Goal: Information Seeking & Learning: Learn about a topic

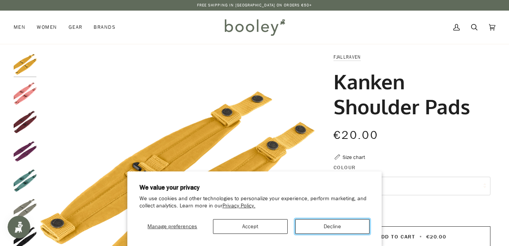
click at [323, 232] on button "Decline" at bounding box center [332, 226] width 75 height 15
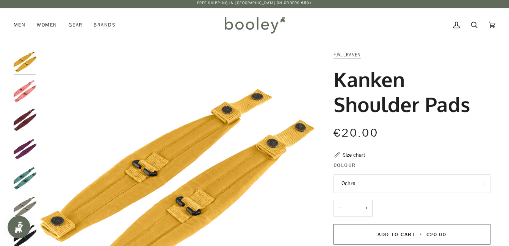
scroll to position [38, 0]
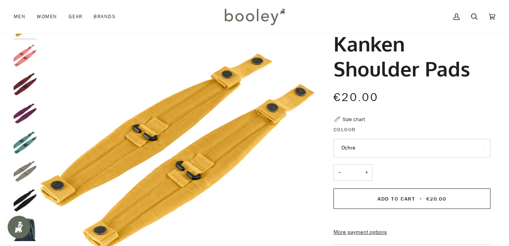
click at [28, 169] on img "Fjallraven Kanken Shoulder Pads Fog - Booley Galway" at bounding box center [25, 171] width 23 height 23
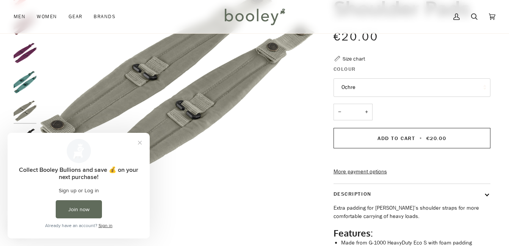
scroll to position [114, 0]
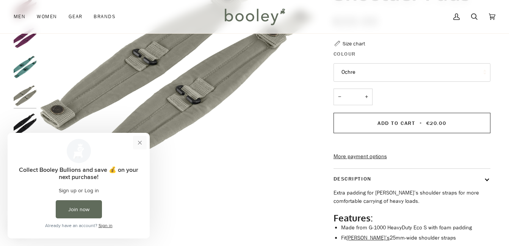
click at [141, 144] on button "Close prompt" at bounding box center [140, 143] width 14 height 14
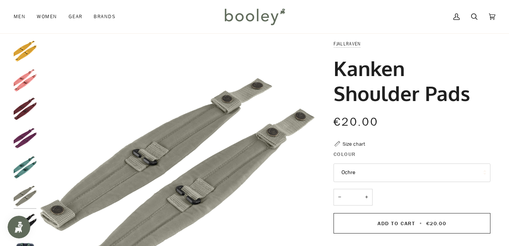
scroll to position [0, 0]
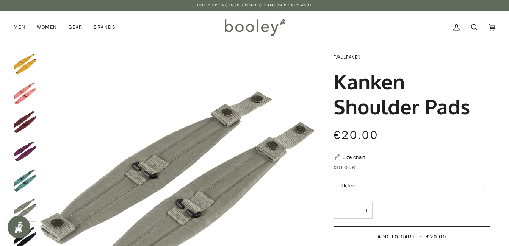
click at [20, 120] on img "Fjallraven Kanken Shoulder Pads Ox Red - Booley Galway" at bounding box center [25, 122] width 23 height 23
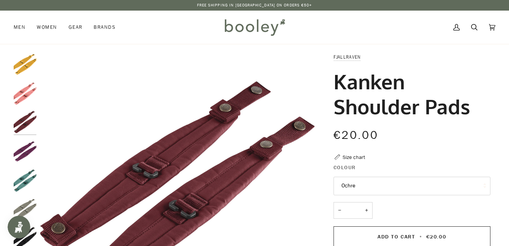
click at [23, 97] on img "Fjallraven Kanken Shoulder Pads Pink - Booley Galway" at bounding box center [25, 93] width 23 height 23
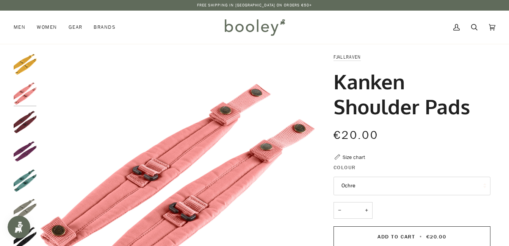
click at [23, 79] on div at bounding box center [27, 169] width 27 height 232
click at [23, 69] on img "Fjallraven Kanken Shoulder Pads Ochre - Booley Galway" at bounding box center [25, 64] width 23 height 23
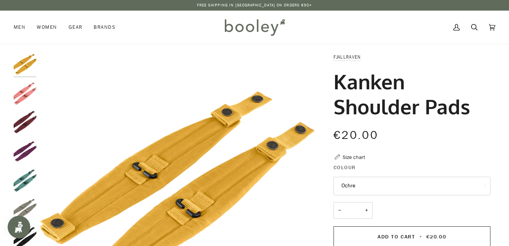
click at [29, 157] on img "Fjallraven Kanken Shoulder Pads Royal Purple - Booley Galway" at bounding box center [25, 151] width 23 height 23
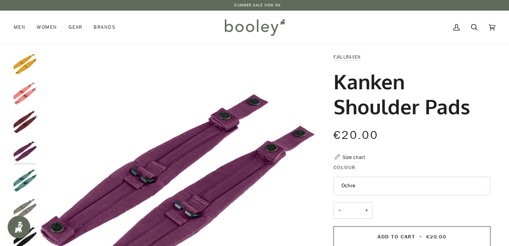
click at [27, 178] on img "Fjallraven Kanken Shoulder Pads Frost Green - Booley Galway" at bounding box center [25, 180] width 23 height 23
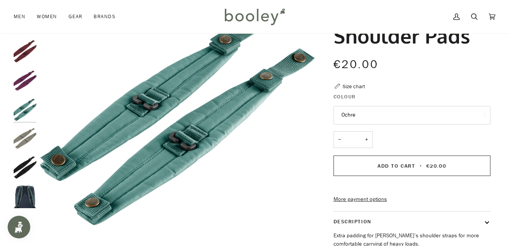
scroll to position [189, 0]
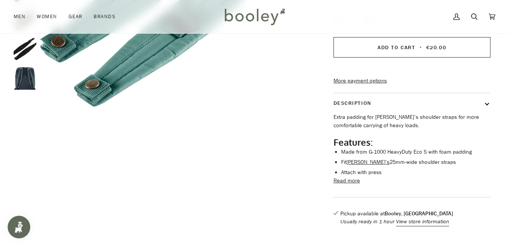
click at [28, 82] on img "Fjallraven Kanken Shoulder Pads - Booley Galway" at bounding box center [25, 78] width 23 height 23
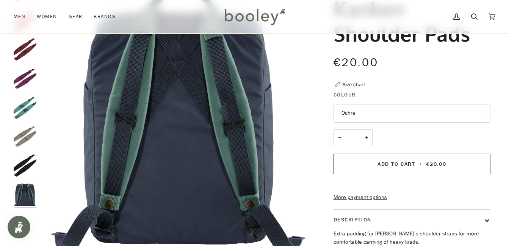
scroll to position [76, 0]
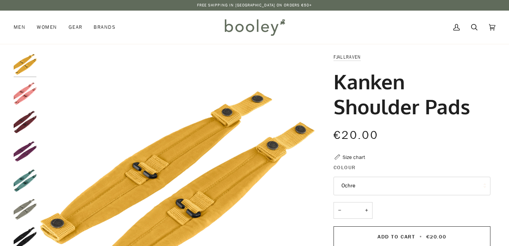
click at [31, 94] on img "Fjallraven Kanken Shoulder Pads Pink - Booley Galway" at bounding box center [25, 93] width 23 height 23
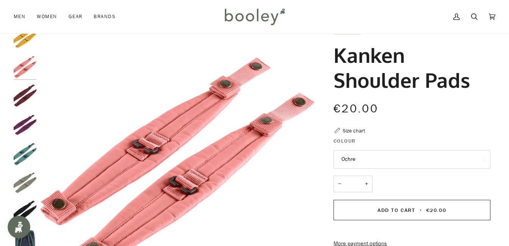
scroll to position [38, 0]
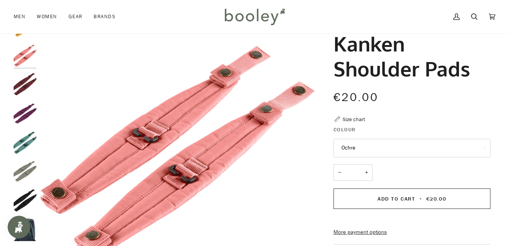
click at [391, 152] on button "Ochre" at bounding box center [411, 148] width 157 height 19
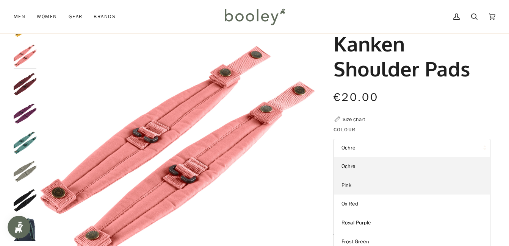
click at [385, 182] on link "Pink" at bounding box center [412, 185] width 156 height 19
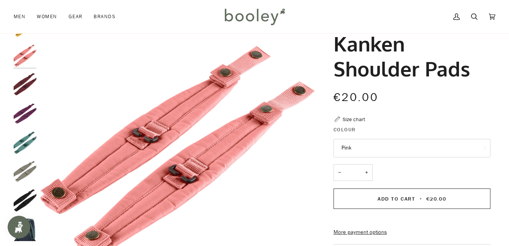
click at [116, 157] on img "Fjallraven Kanken Shoulder Pads Pink - Booley Galway" at bounding box center [177, 152] width 274 height 274
click at [164, 165] on img "Fjallraven Kanken Shoulder Pads Pink - Booley Galway" at bounding box center [177, 152] width 274 height 274
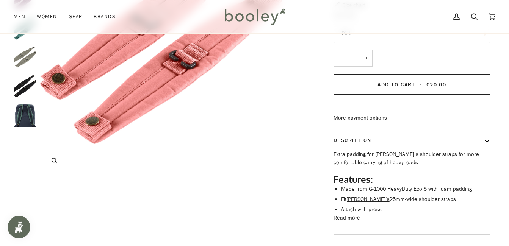
scroll to position [76, 0]
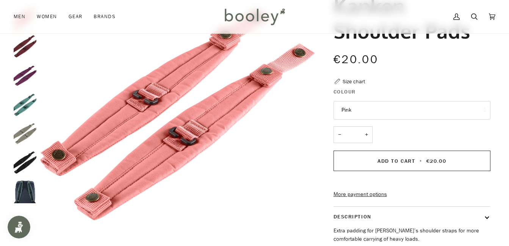
click at [30, 77] on img "Fjallraven Kanken Shoulder Pads Royal Purple - Booley Galway" at bounding box center [25, 75] width 23 height 23
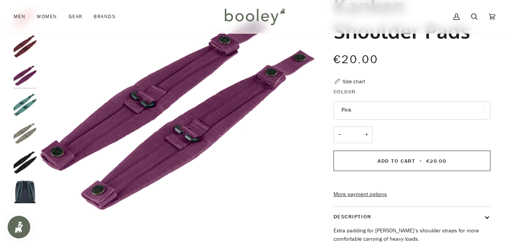
click at [29, 57] on img "Fjallraven Kanken Shoulder Pads Ox Red - Booley Galway" at bounding box center [25, 46] width 23 height 23
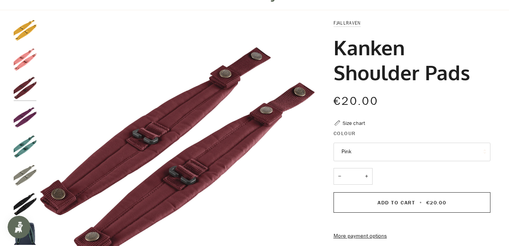
scroll to position [0, 0]
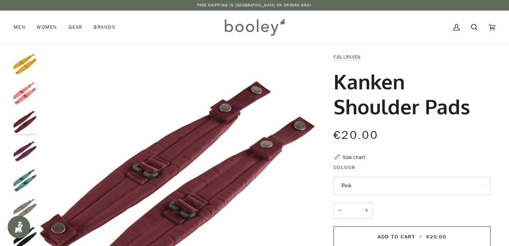
click at [31, 73] on img "Fjallraven Kanken Shoulder Pads Ochre - Booley Galway" at bounding box center [25, 64] width 23 height 23
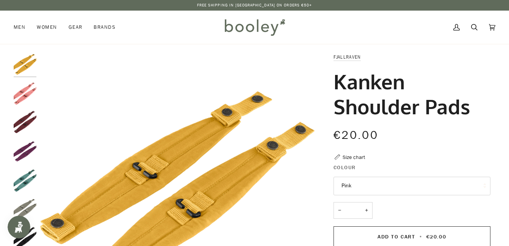
click at [24, 99] on img "Fjallraven Kanken Shoulder Pads Pink - Booley Galway" at bounding box center [25, 93] width 23 height 23
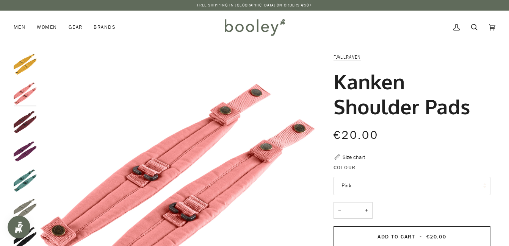
click at [25, 121] on img "Fjallraven Kanken Shoulder Pads Ox Red - Booley Galway" at bounding box center [25, 122] width 23 height 23
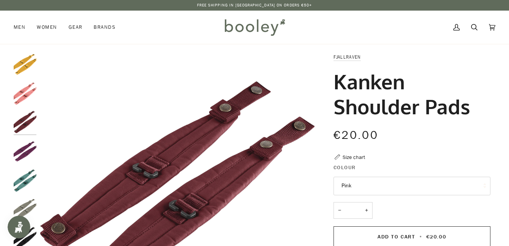
click at [399, 185] on button "Pink" at bounding box center [411, 186] width 157 height 19
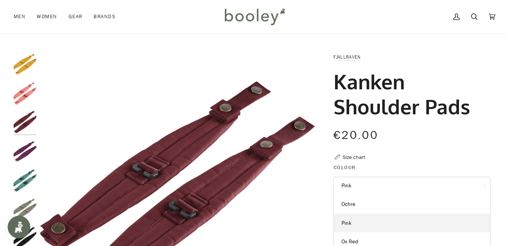
scroll to position [38, 0]
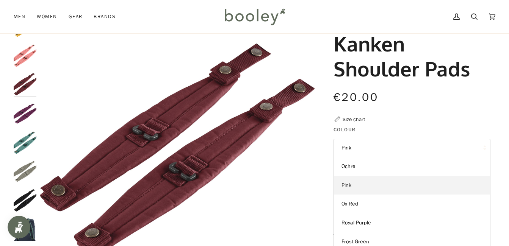
click at [361, 182] on link "Pink" at bounding box center [412, 185] width 156 height 19
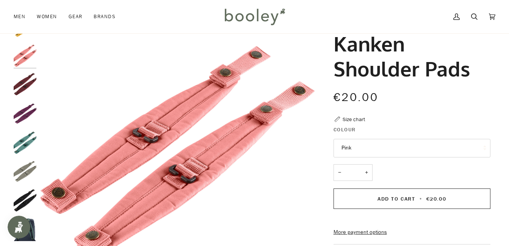
click at [365, 149] on button "Pink" at bounding box center [411, 148] width 157 height 19
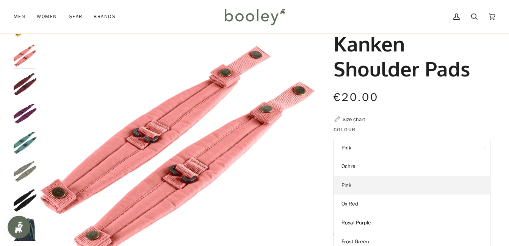
click at [356, 189] on link "Pink" at bounding box center [412, 185] width 156 height 19
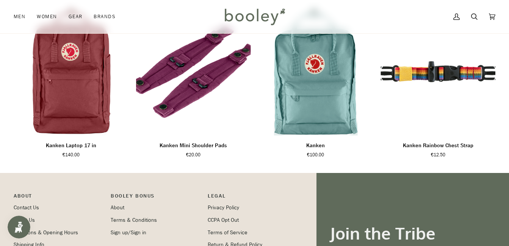
scroll to position [616, 0]
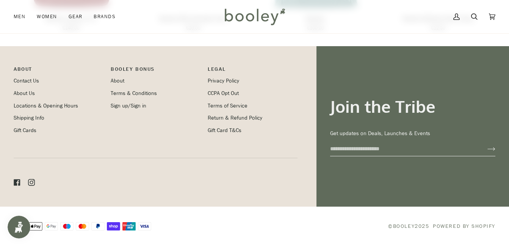
drag, startPoint x: 286, startPoint y: 95, endPoint x: 286, endPoint y: 156, distance: 61.0
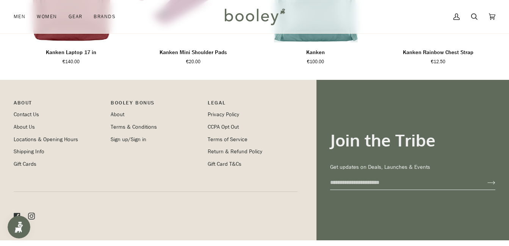
scroll to position [464, 0]
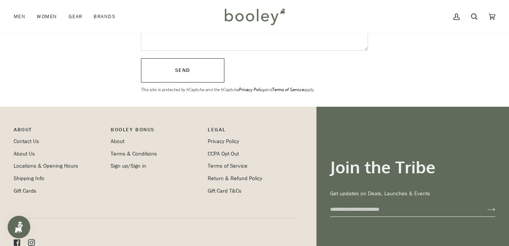
scroll to position [303, 0]
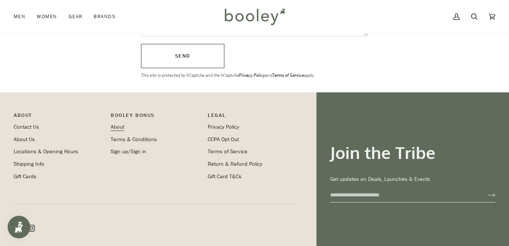
click at [119, 127] on link "About" at bounding box center [118, 127] width 14 height 7
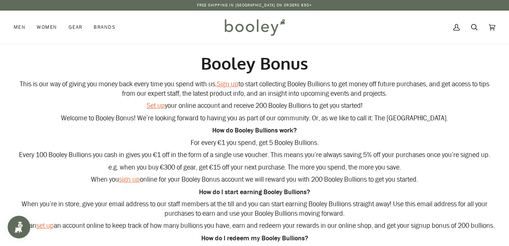
drag, startPoint x: 298, startPoint y: 161, endPoint x: 302, endPoint y: 87, distance: 74.0
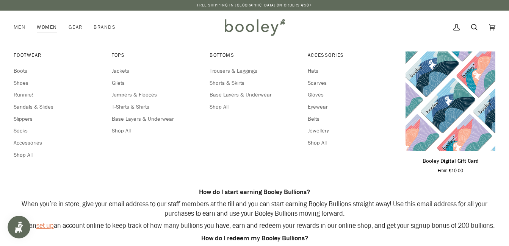
click at [52, 29] on link "Women" at bounding box center [46, 27] width 31 height 33
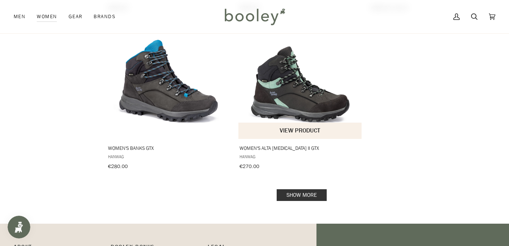
scroll to position [1061, 0]
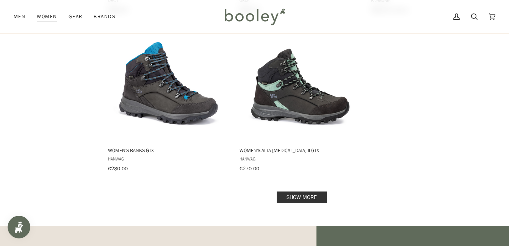
click at [299, 193] on link "Show more" at bounding box center [302, 198] width 50 height 12
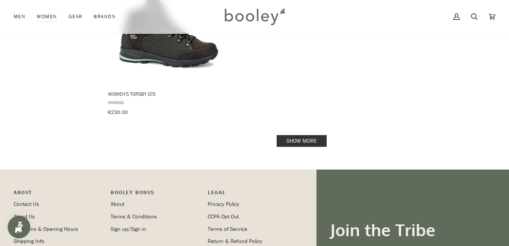
scroll to position [2236, 0]
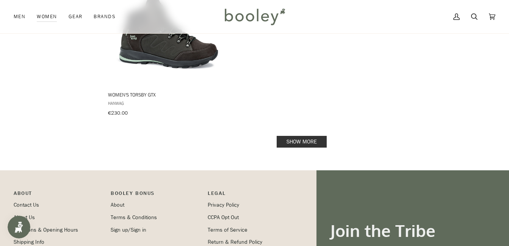
click at [304, 136] on link "Show more" at bounding box center [302, 142] width 50 height 12
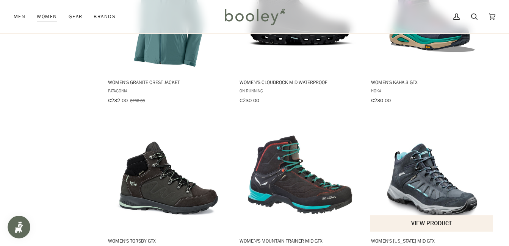
scroll to position [2084, 0]
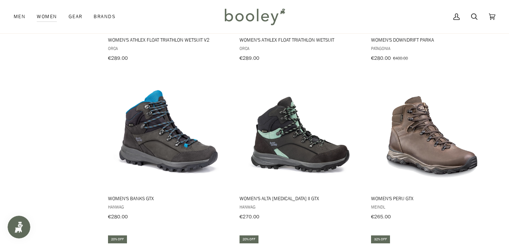
drag, startPoint x: 364, startPoint y: 203, endPoint x: 358, endPoint y: 126, distance: 77.2
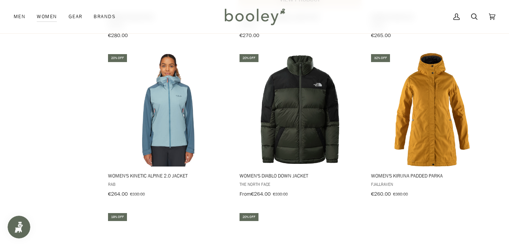
scroll to position [1196, 0]
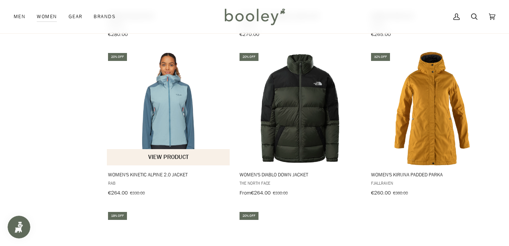
click at [178, 99] on img "Women's Kinetic Alpine 2.0 Jacket" at bounding box center [169, 109] width 114 height 114
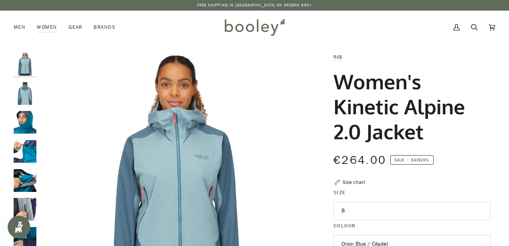
click at [30, 125] on img "Rab Women's Kinetic Alpine 2.0 Jacket - Booley Galway" at bounding box center [25, 122] width 23 height 23
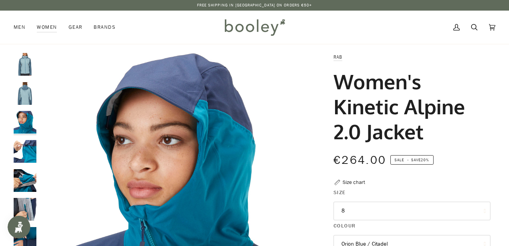
click at [27, 99] on img "Rab Women's Kinetic Alpine 2.0 Jacket Orion Blue / Citadel - Booley Galway" at bounding box center [25, 93] width 23 height 23
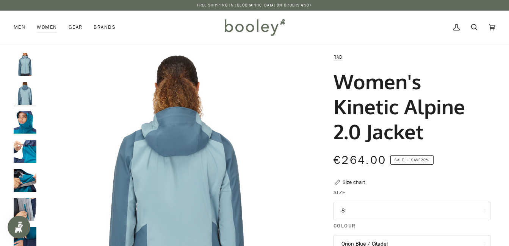
click at [24, 172] on img "Rab Women's Kinetic Alpine 2.0 Jacket - Booley Galway" at bounding box center [25, 180] width 23 height 23
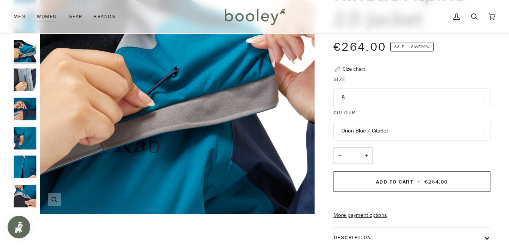
scroll to position [114, 0]
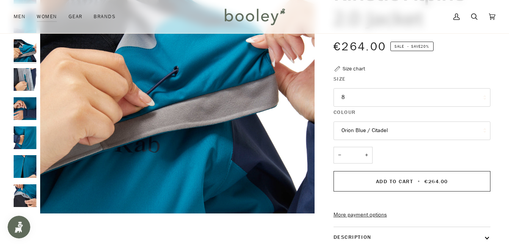
click at [26, 168] on img "Rab Women's Kinetic Alpine 2.0 Jacket - Booley Galway" at bounding box center [25, 166] width 23 height 23
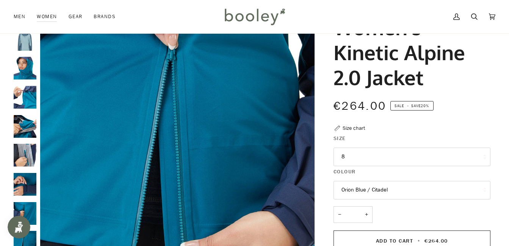
scroll to position [0, 0]
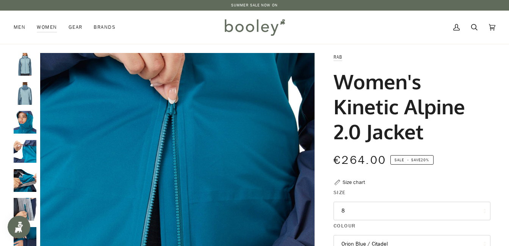
click at [29, 89] on img "Rab Women's Kinetic Alpine 2.0 Jacket Orion Blue / Citadel - Booley Galway" at bounding box center [25, 93] width 23 height 23
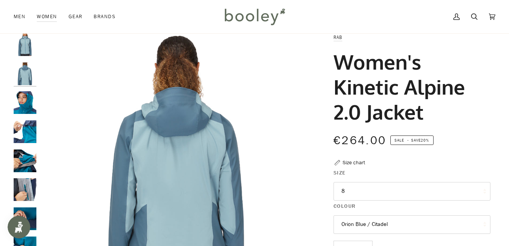
scroll to position [76, 0]
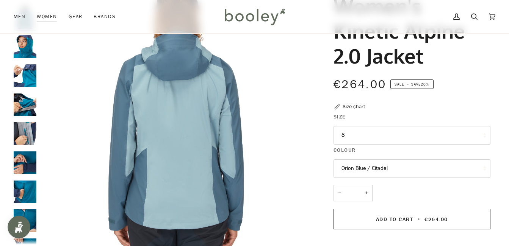
click at [411, 170] on button "Orion Blue / Citadel" at bounding box center [411, 169] width 157 height 19
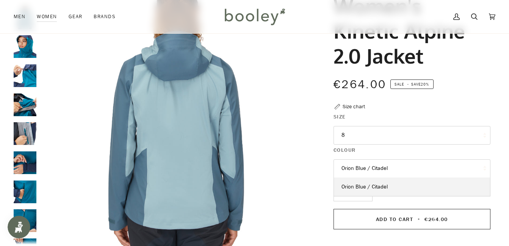
click at [410, 170] on button "Orion Blue / Citadel" at bounding box center [411, 169] width 157 height 19
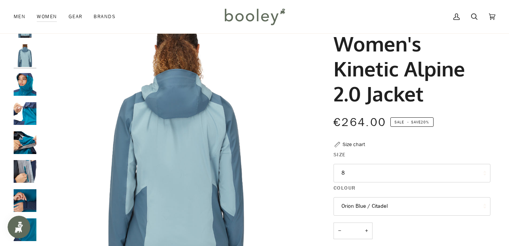
scroll to position [0, 0]
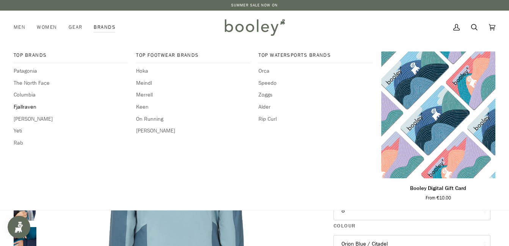
click at [30, 110] on span "Fjallraven" at bounding box center [71, 107] width 114 height 8
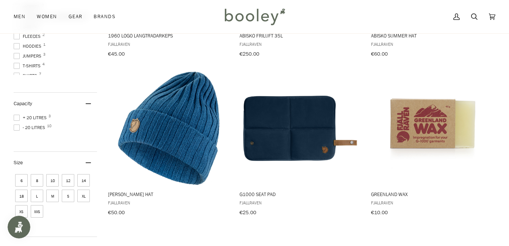
scroll to position [265, 0]
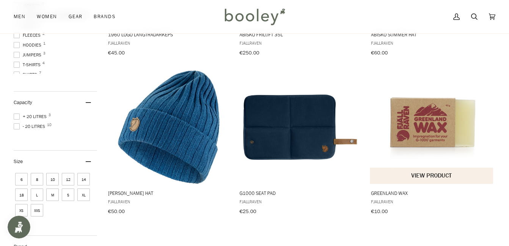
click at [434, 125] on img "Greenland Wax" at bounding box center [432, 127] width 114 height 114
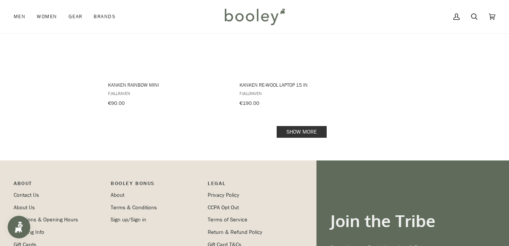
scroll to position [1175, 0]
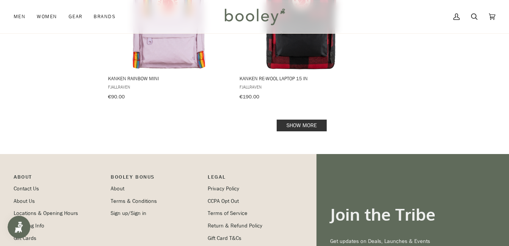
click at [300, 120] on link "Show more" at bounding box center [302, 126] width 50 height 12
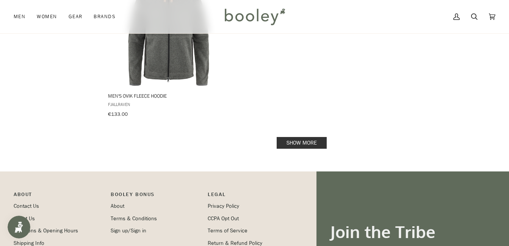
scroll to position [2274, 0]
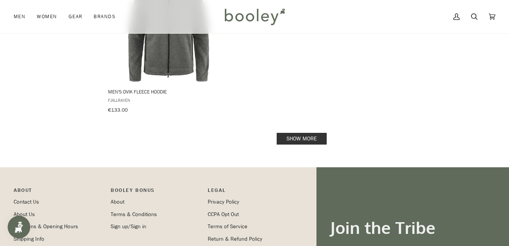
click at [314, 133] on link "Show more" at bounding box center [302, 139] width 50 height 12
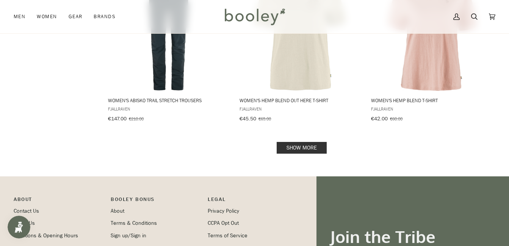
scroll to position [3221, 0]
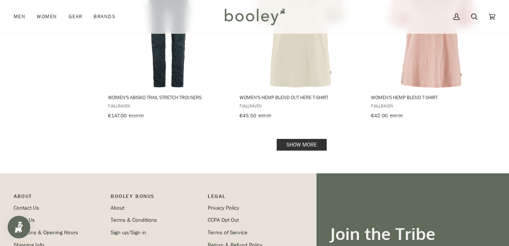
click at [310, 139] on link "Show more" at bounding box center [302, 145] width 50 height 12
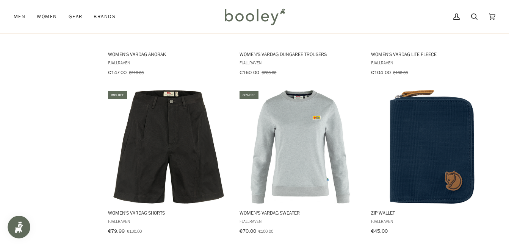
scroll to position [3752, 0]
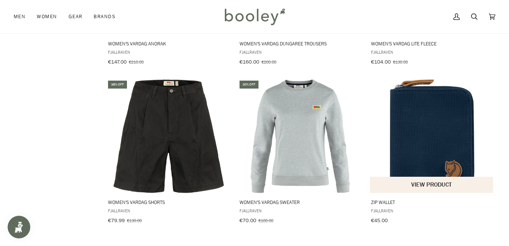
click at [444, 134] on img "Zip Wallet" at bounding box center [432, 137] width 114 height 114
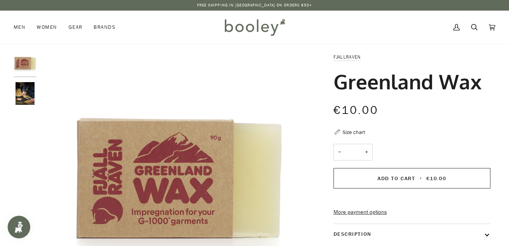
click at [28, 93] on img "Fjallraven Greenland Wax - Booley Galway" at bounding box center [25, 93] width 23 height 23
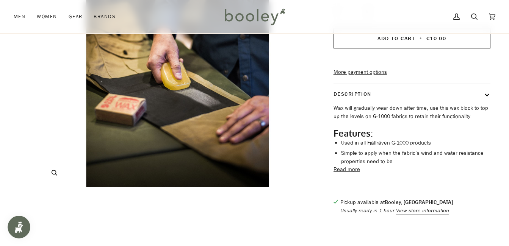
scroll to position [152, 0]
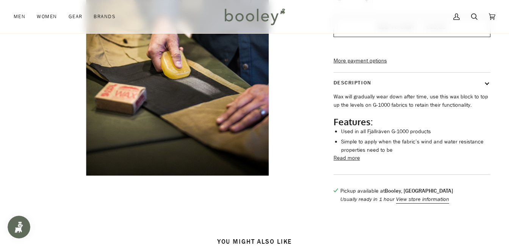
click at [354, 163] on button "Read more" at bounding box center [346, 158] width 27 height 8
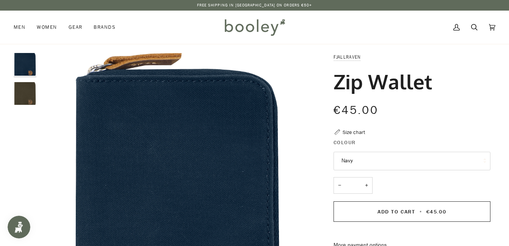
click at [25, 94] on img "Fjallraven Zip Wallet Dark Olive - Booley Galway" at bounding box center [25, 93] width 23 height 23
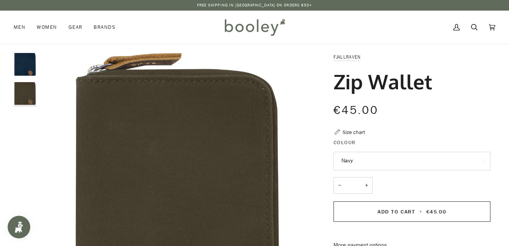
click at [25, 68] on img "Fjallraven Zip Wallet Navy - Booley Galway" at bounding box center [25, 64] width 23 height 23
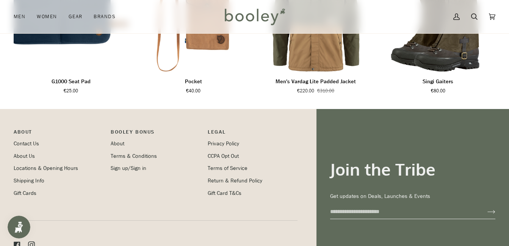
scroll to position [515, 0]
